Goal: Task Accomplishment & Management: Manage account settings

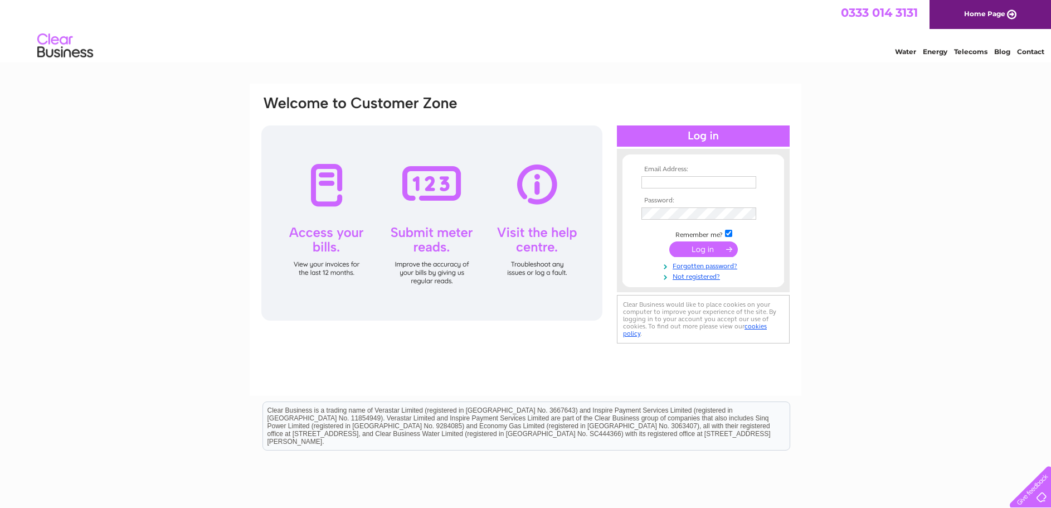
type input "rjdtreddaway@btinternet.com"
click at [694, 247] on input "submit" at bounding box center [703, 249] width 69 height 16
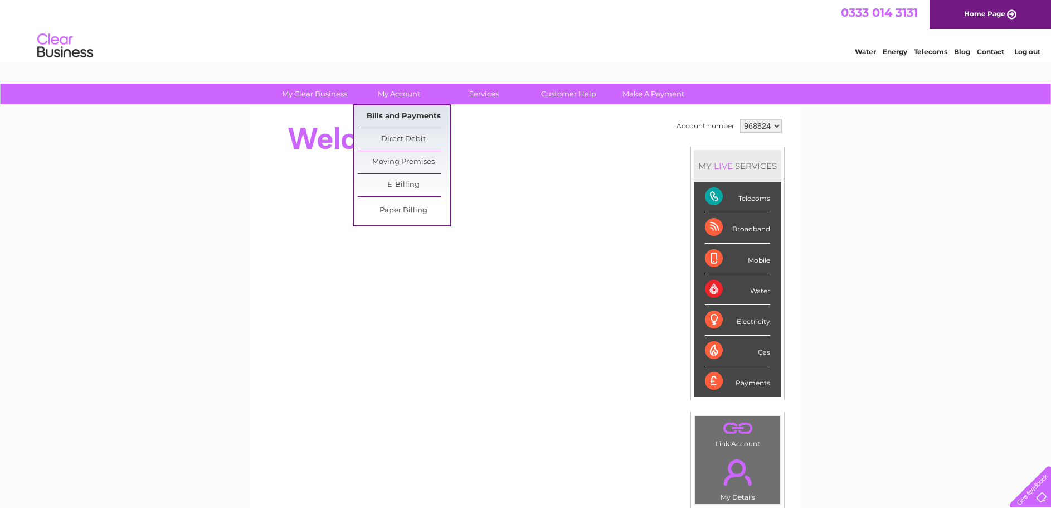
click at [402, 117] on link "Bills and Payments" at bounding box center [404, 116] width 92 height 22
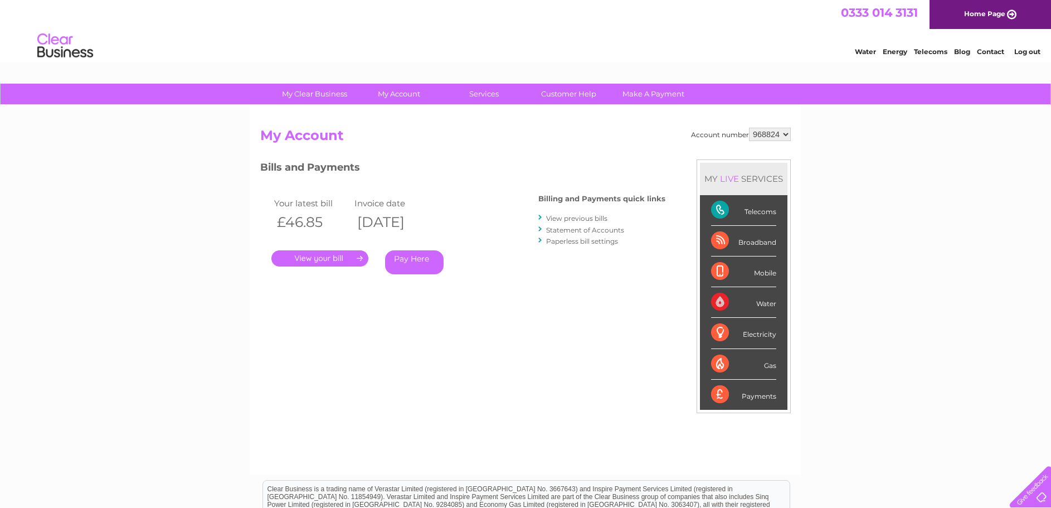
click at [785, 133] on select "968824 968825" at bounding box center [770, 134] width 42 height 13
select select "968825"
click at [749, 128] on select "968824 968825" at bounding box center [770, 134] width 42 height 13
click at [322, 260] on link "." at bounding box center [319, 258] width 97 height 16
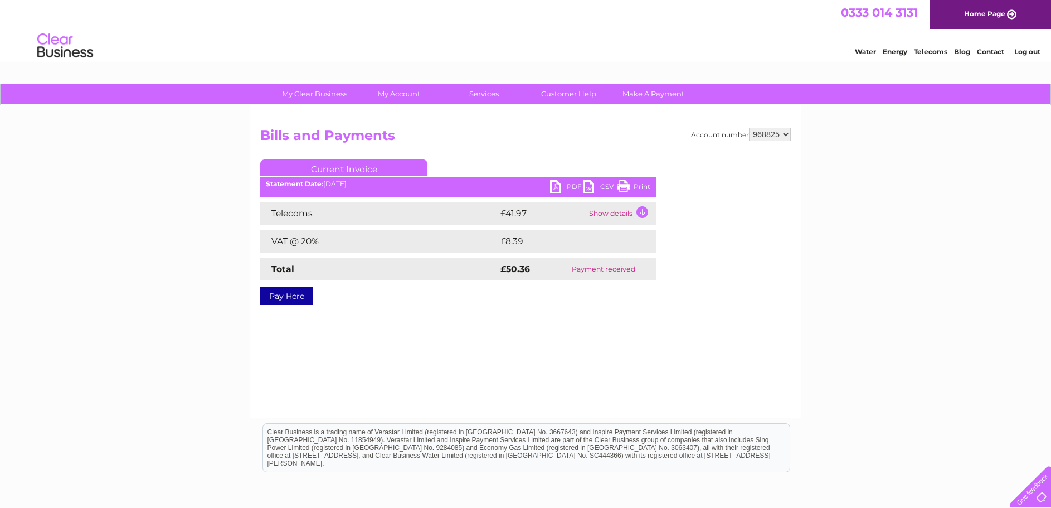
click at [640, 211] on td "Show details" at bounding box center [621, 213] width 70 height 22
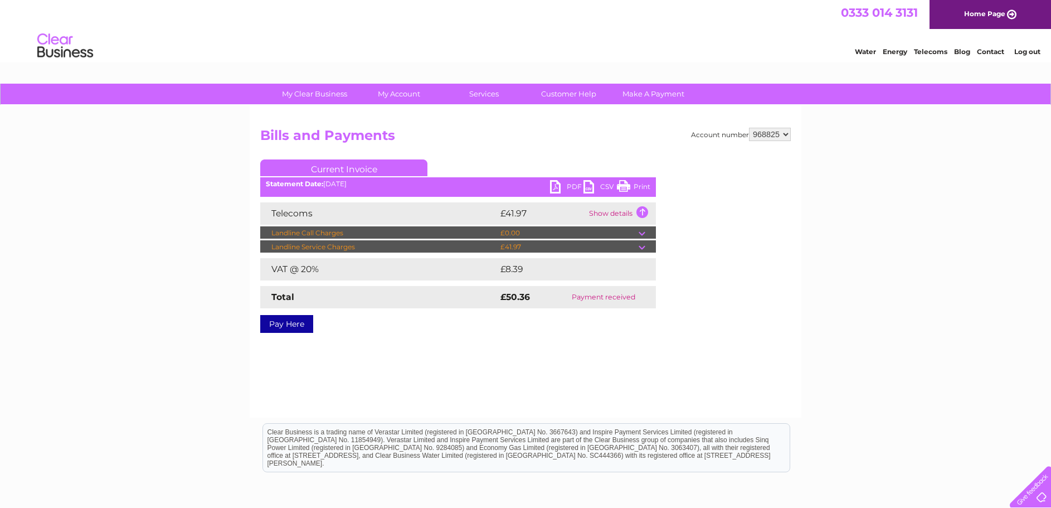
click at [640, 246] on td at bounding box center [647, 246] width 17 height 13
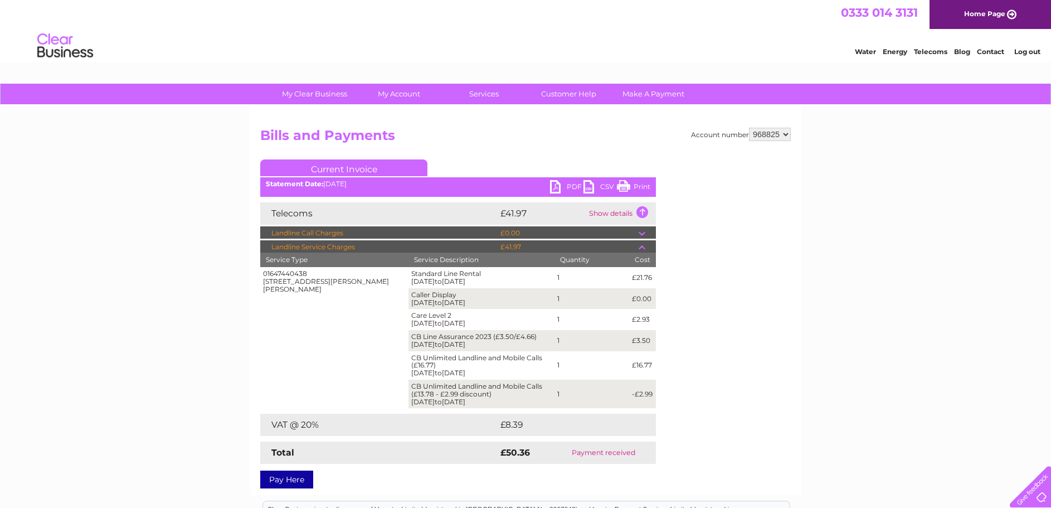
click at [642, 233] on td at bounding box center [647, 232] width 17 height 13
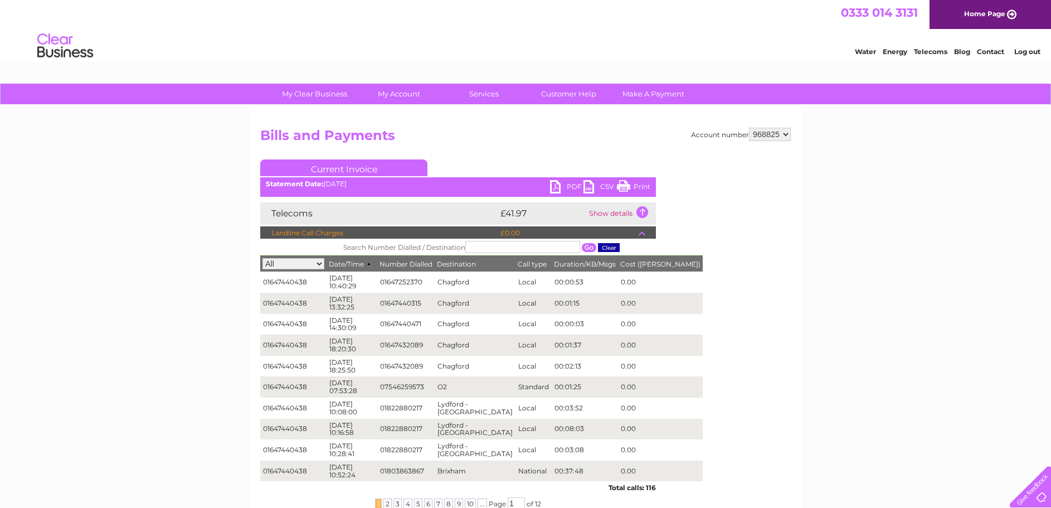
click at [643, 234] on td at bounding box center [647, 232] width 17 height 13
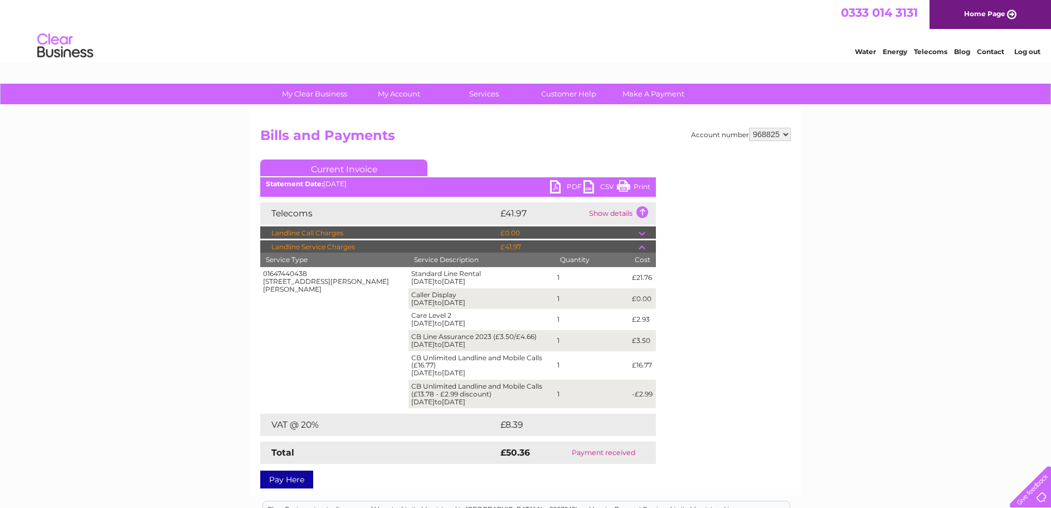
click at [643, 187] on link "Print" at bounding box center [633, 188] width 33 height 16
click at [784, 132] on select "968824 968825" at bounding box center [770, 134] width 42 height 13
select select "968824"
click at [749, 128] on select "968824 968825" at bounding box center [770, 134] width 42 height 13
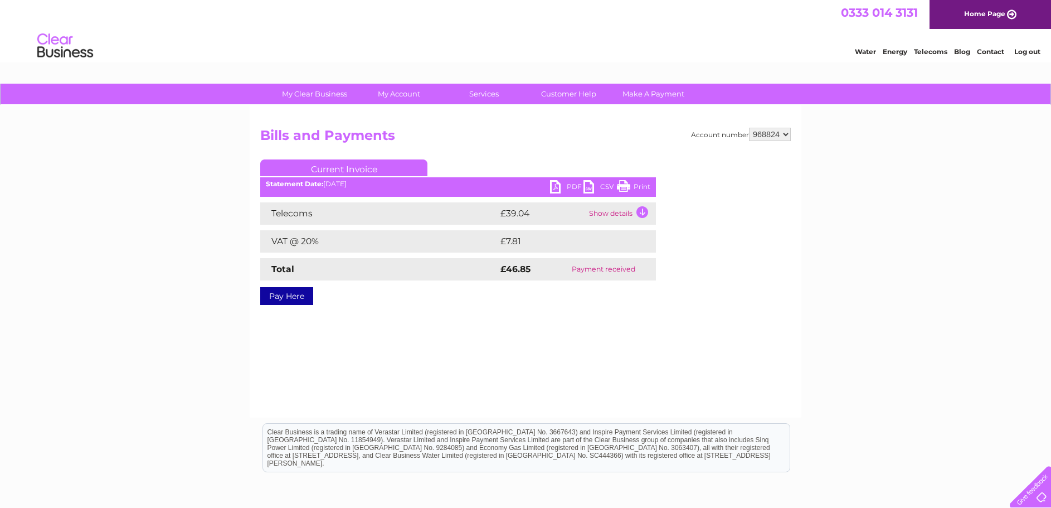
click at [642, 210] on td "Show details" at bounding box center [621, 213] width 70 height 22
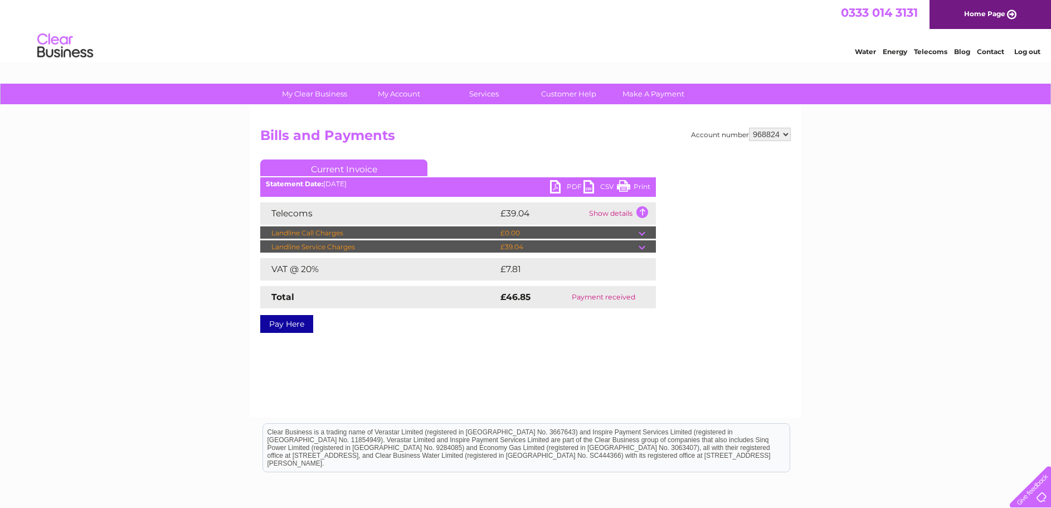
click at [642, 246] on td at bounding box center [647, 246] width 17 height 13
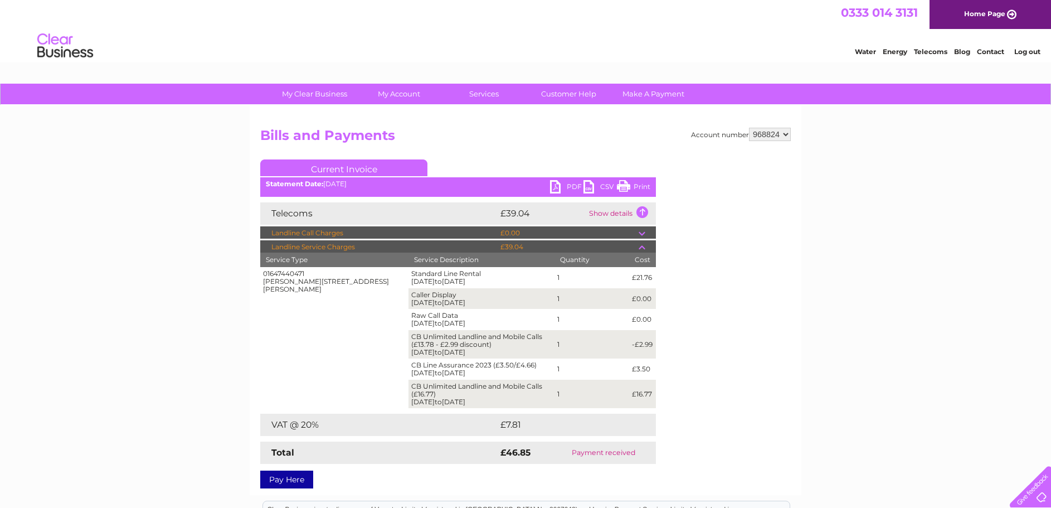
click at [643, 187] on link "Print" at bounding box center [633, 188] width 33 height 16
click at [1027, 50] on link "Log out" at bounding box center [1028, 51] width 26 height 8
click at [1029, 50] on link "Log out" at bounding box center [1028, 51] width 26 height 8
